Goal: Go to known website: Go to known website

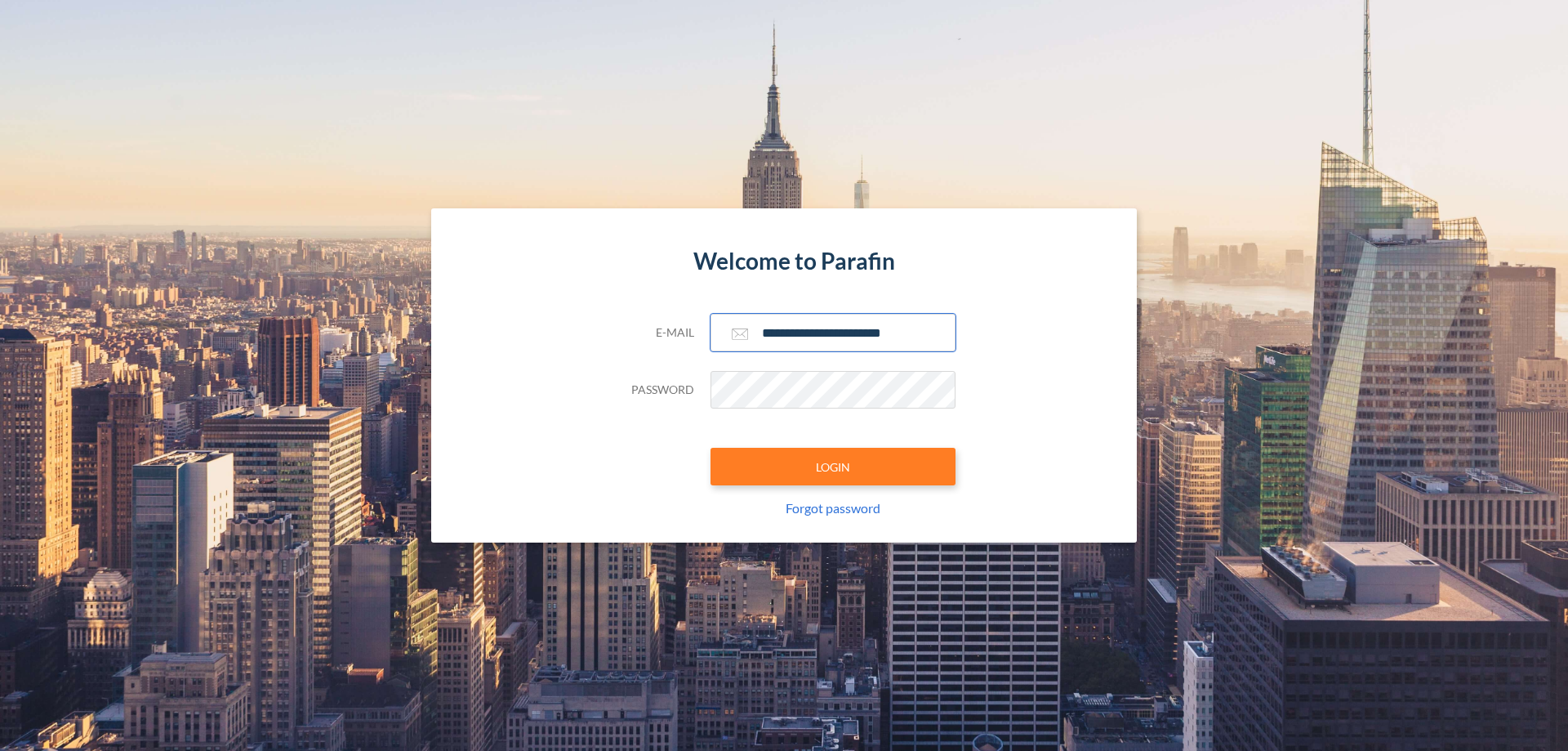
type input "**********"
click at [833, 466] on button "LOGIN" at bounding box center [833, 466] width 245 height 37
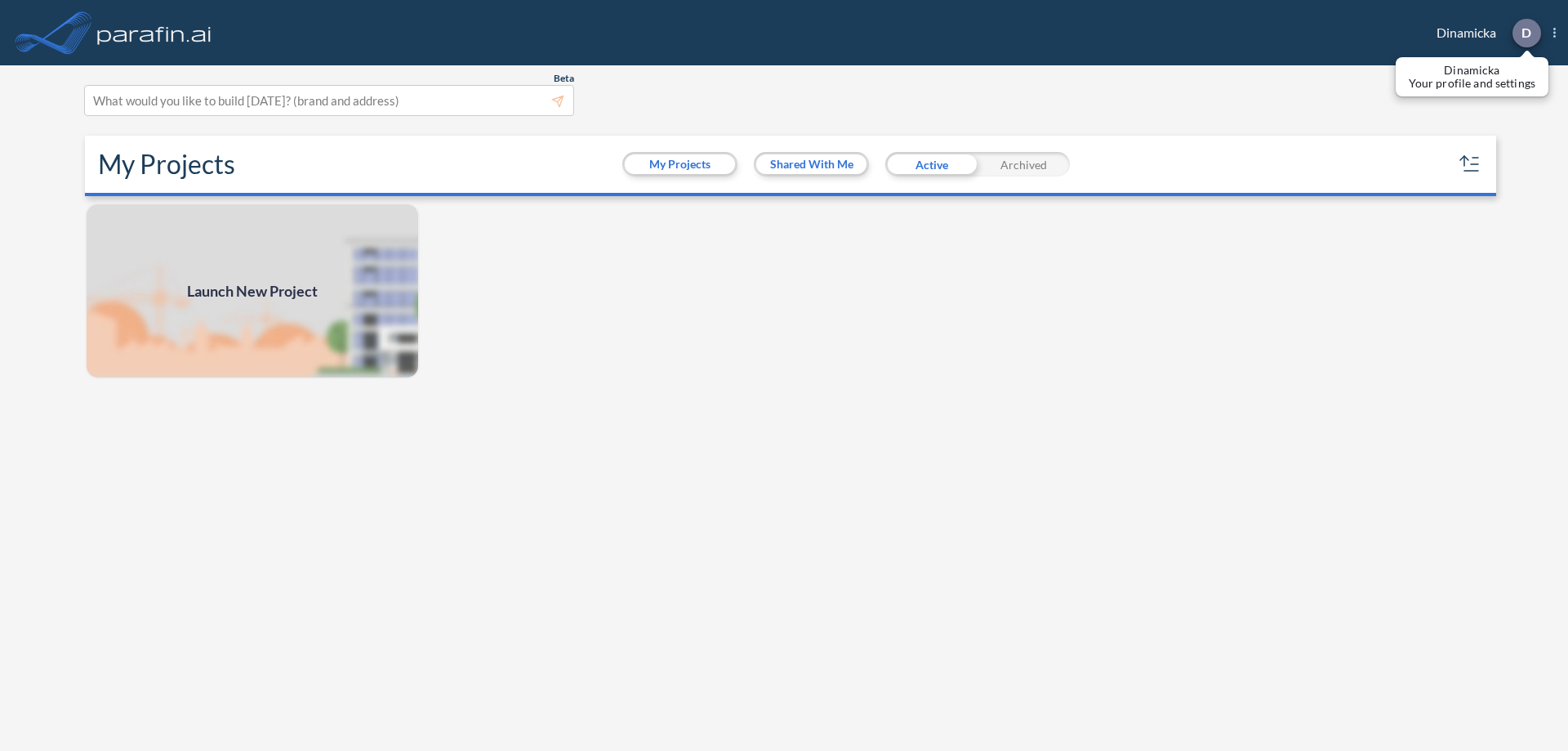
click at [1525, 32] on p "D" at bounding box center [1526, 32] width 10 height 15
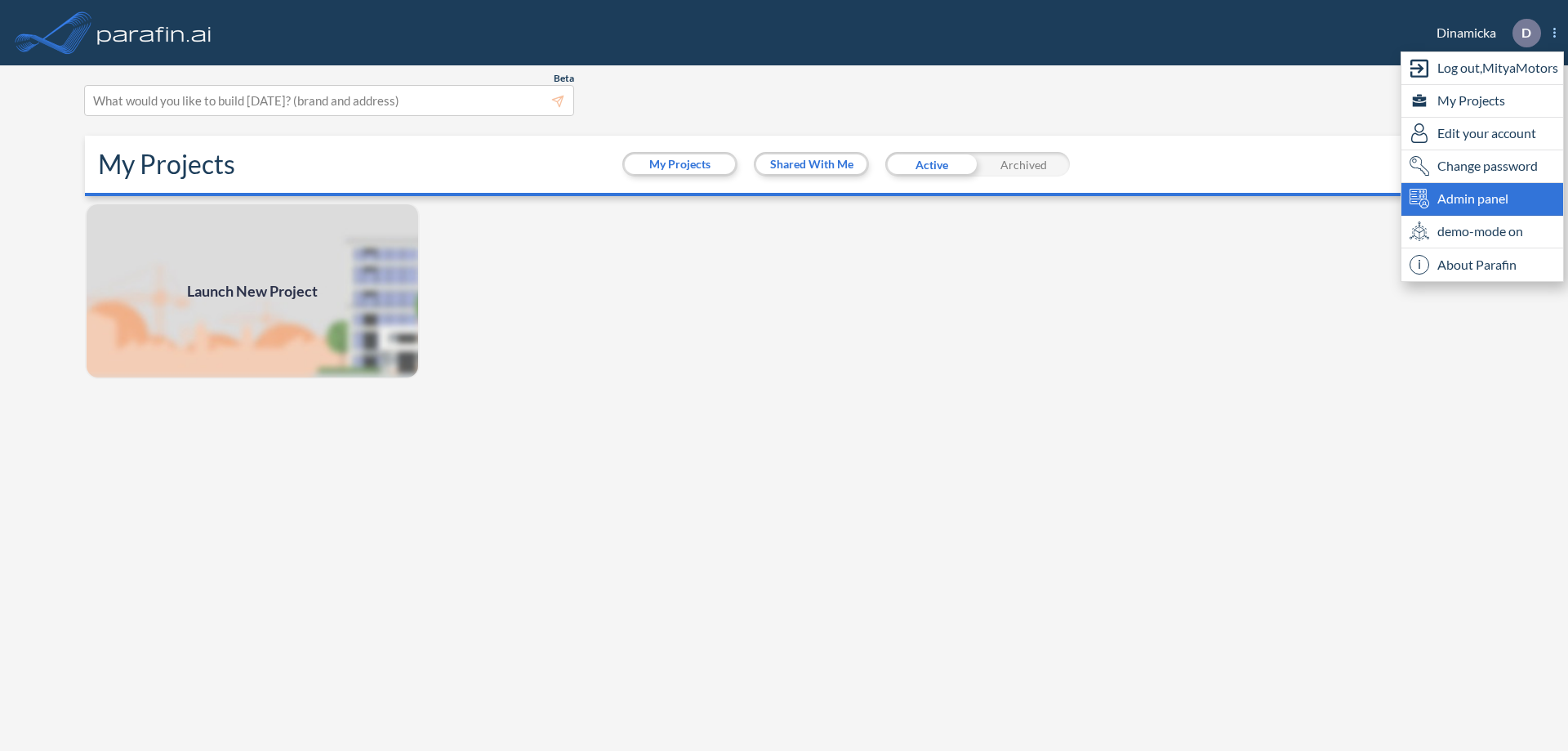
click at [1482, 199] on span "Admin panel" at bounding box center [1472, 199] width 71 height 20
